Goal: Task Accomplishment & Management: Manage account settings

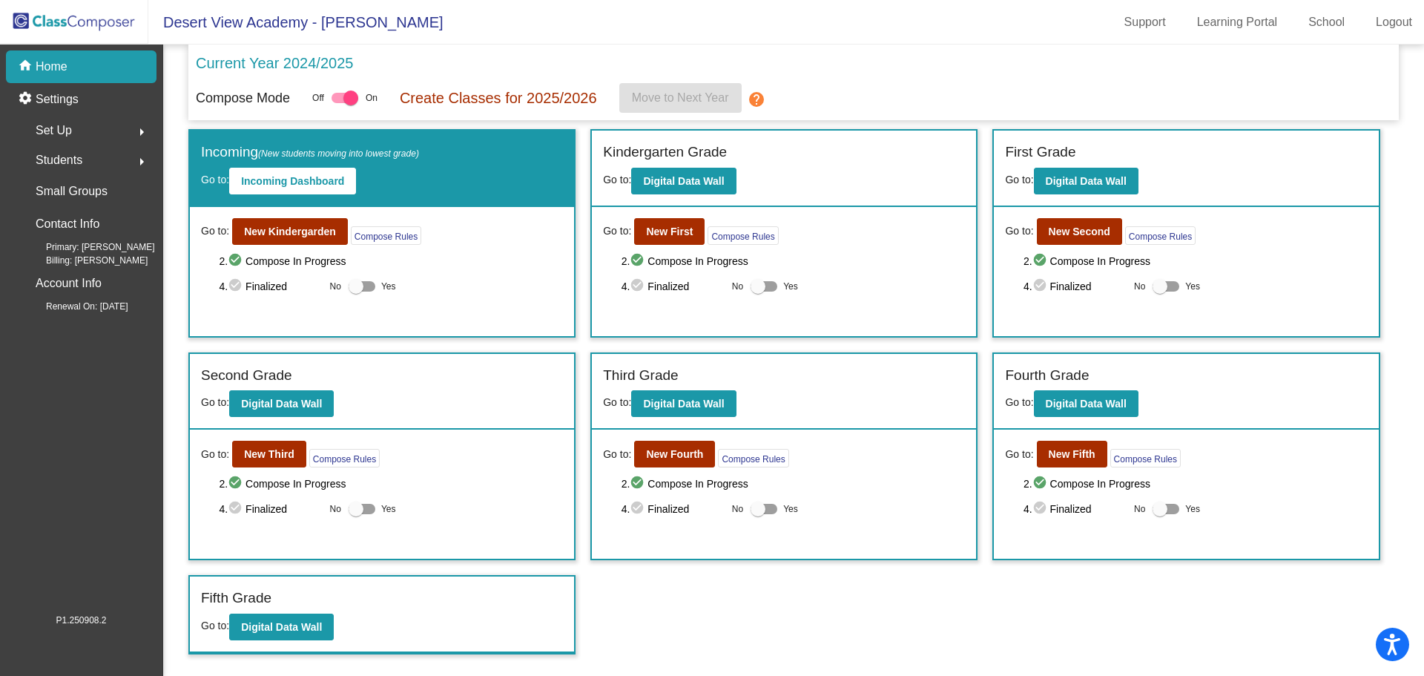
click at [97, 17] on img at bounding box center [74, 22] width 148 height 44
click at [96, 22] on img at bounding box center [74, 22] width 148 height 44
click at [93, 26] on img at bounding box center [74, 22] width 148 height 44
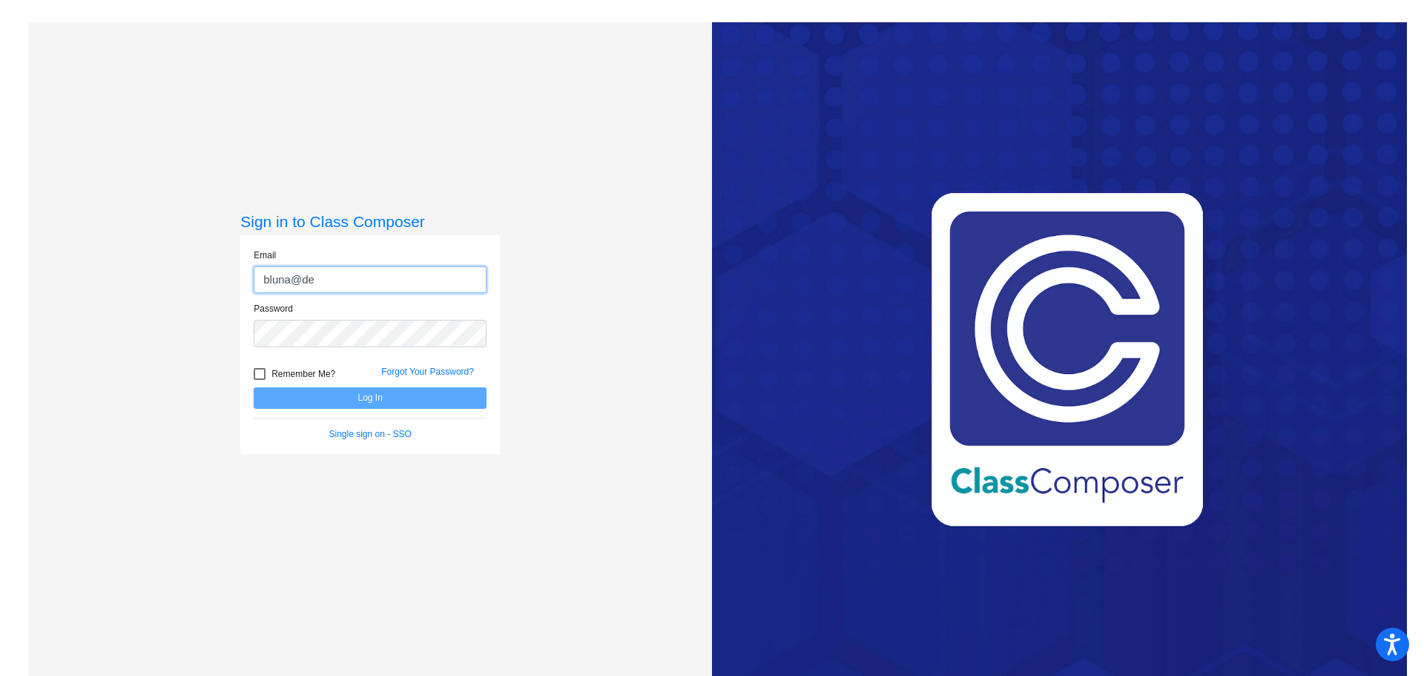
type input "[EMAIL_ADDRESS][DOMAIN_NAME]"
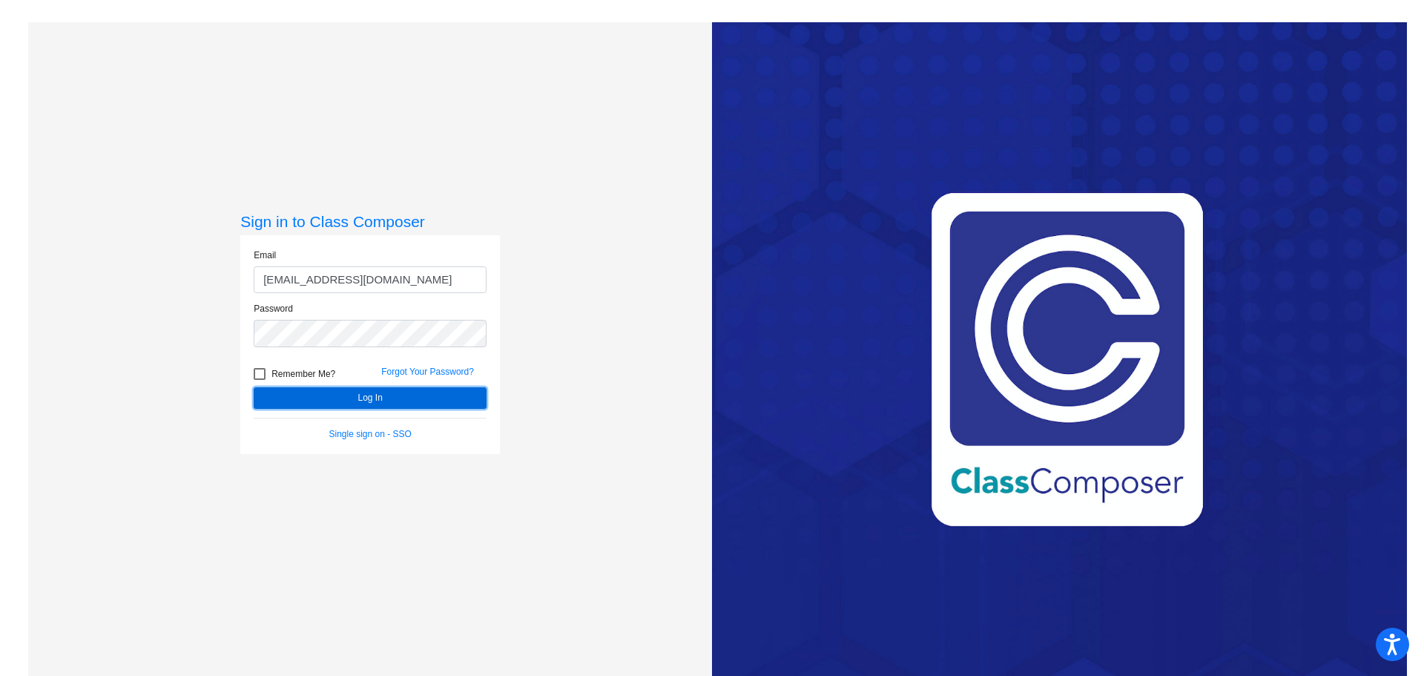
click at [343, 401] on button "Log In" at bounding box center [370, 398] width 233 height 22
